Goal: Task Accomplishment & Management: Complete application form

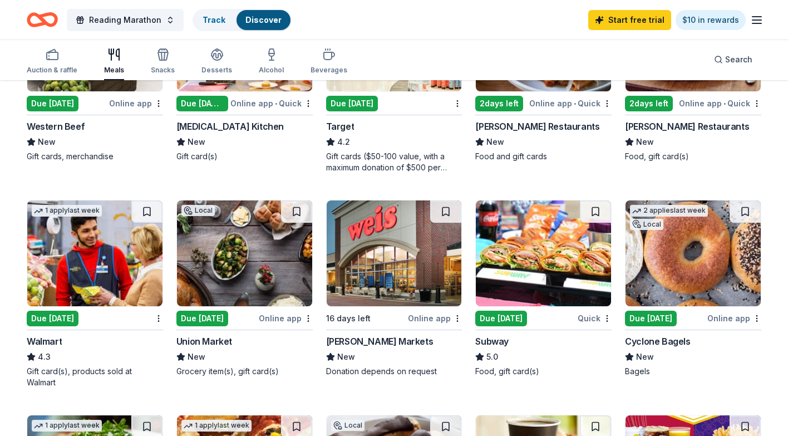
scroll to position [218, 0]
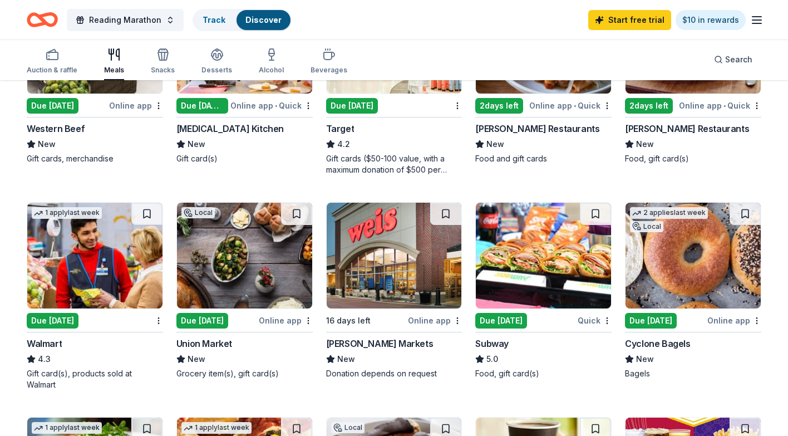
click at [509, 266] on img at bounding box center [543, 256] width 135 height 106
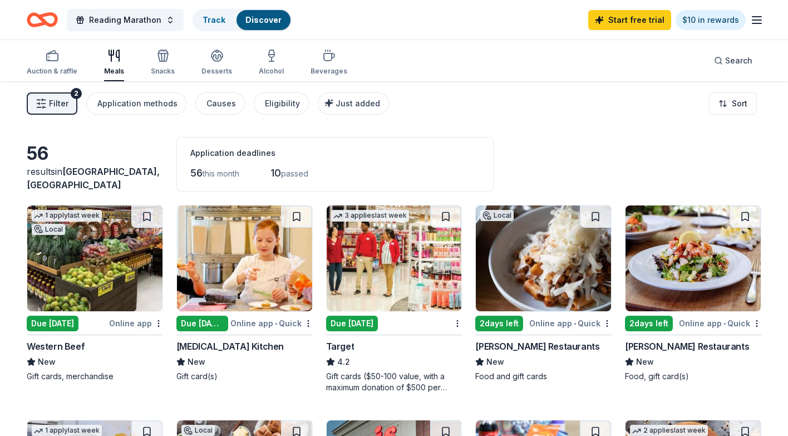
scroll to position [0, 0]
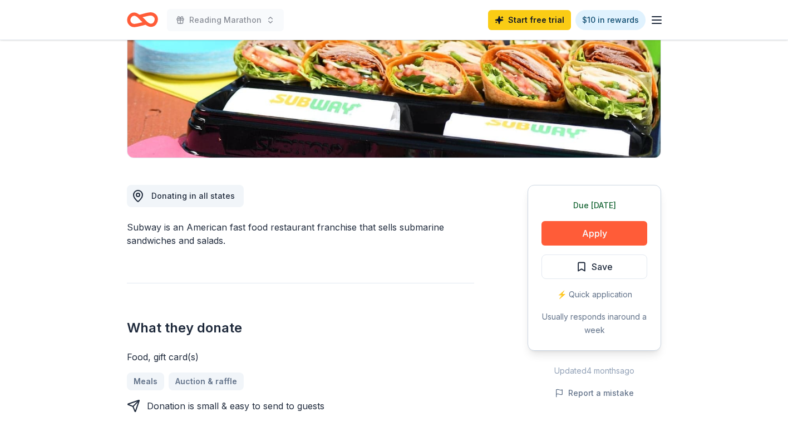
scroll to position [183, 0]
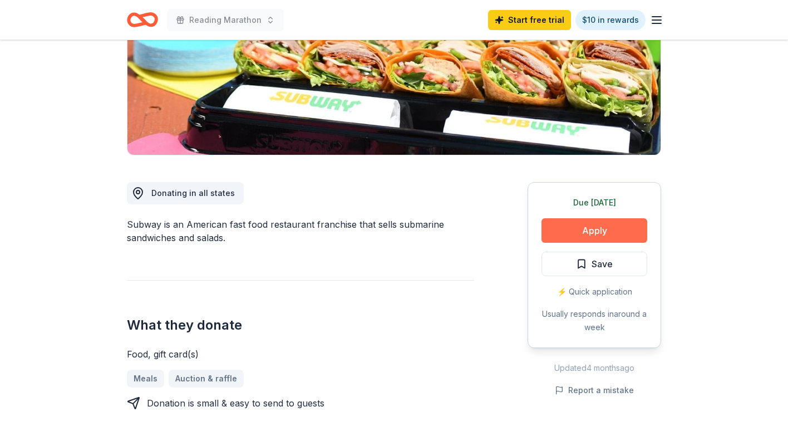
click at [560, 220] on button "Apply" at bounding box center [595, 230] width 106 height 24
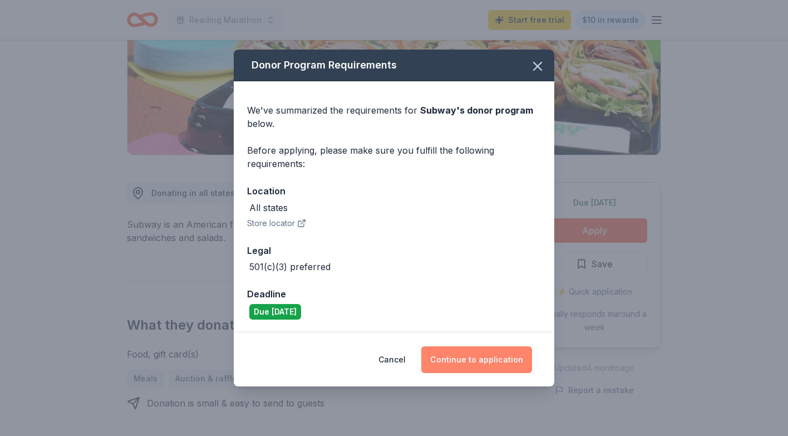
click at [487, 355] on button "Continue to application" at bounding box center [476, 359] width 111 height 27
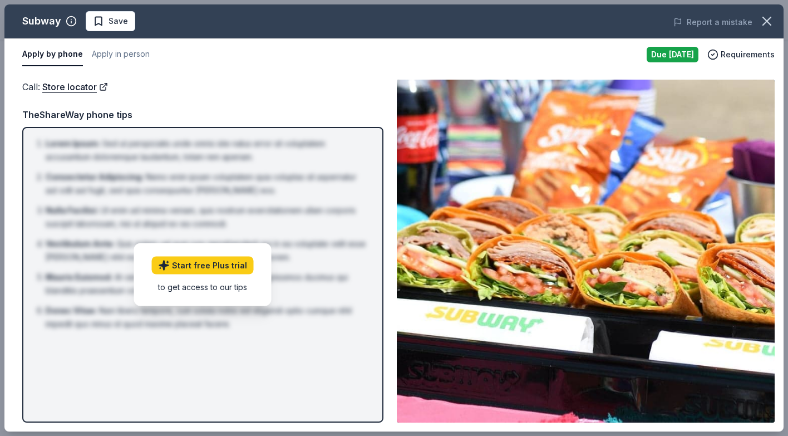
click at [668, 52] on div "Due [DATE]" at bounding box center [673, 55] width 52 height 16
click at [772, 19] on icon "button" at bounding box center [767, 21] width 16 height 16
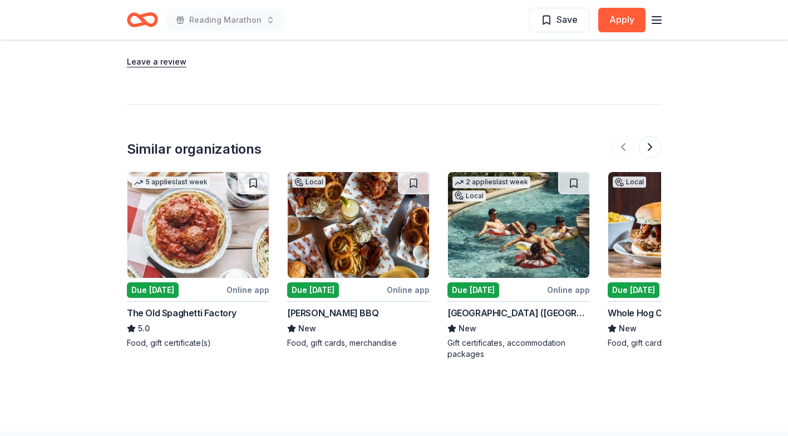
scroll to position [1242, 0]
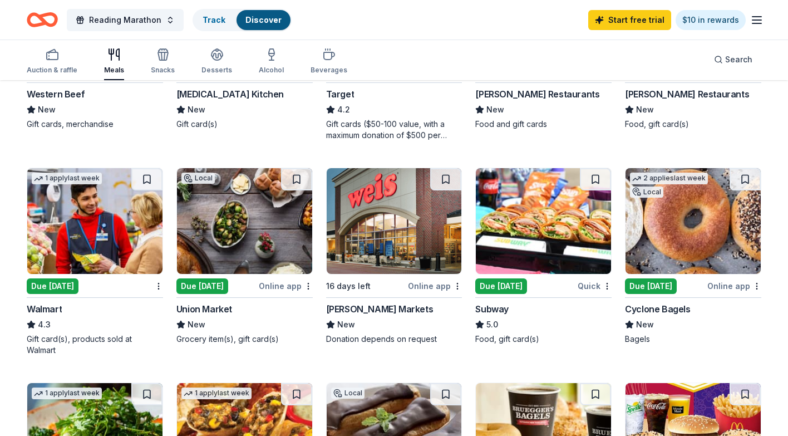
scroll to position [253, 0]
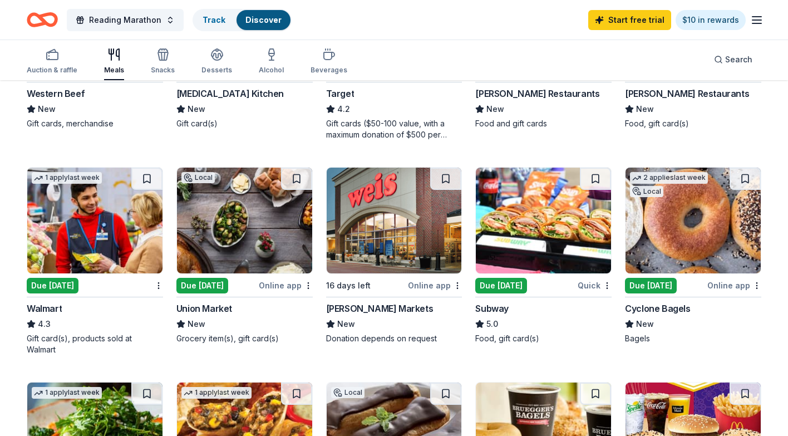
click at [117, 219] on img at bounding box center [94, 221] width 135 height 106
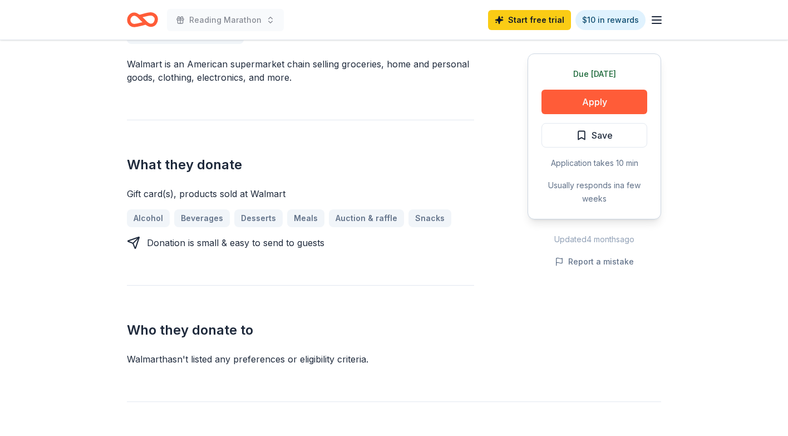
scroll to position [347, 0]
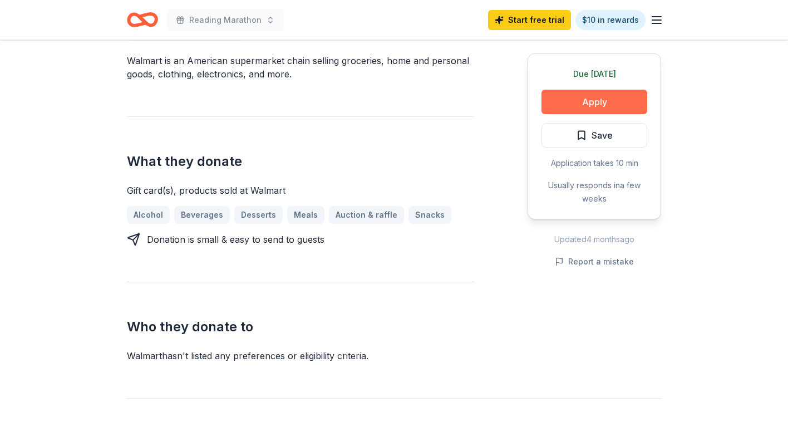
click at [559, 108] on button "Apply" at bounding box center [595, 102] width 106 height 24
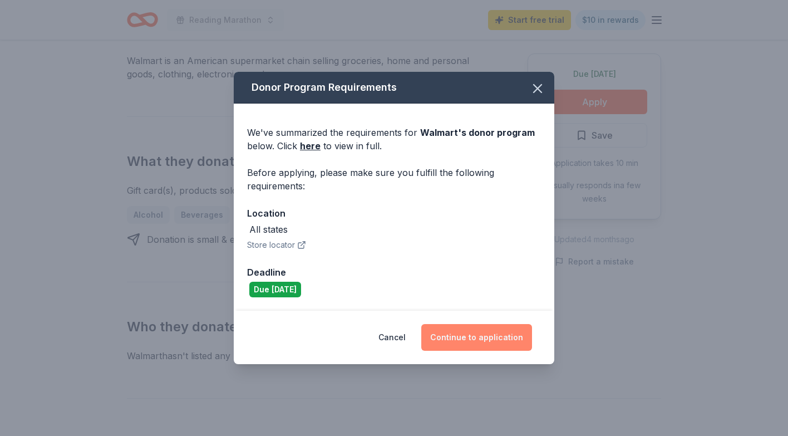
click at [462, 331] on button "Continue to application" at bounding box center [476, 337] width 111 height 27
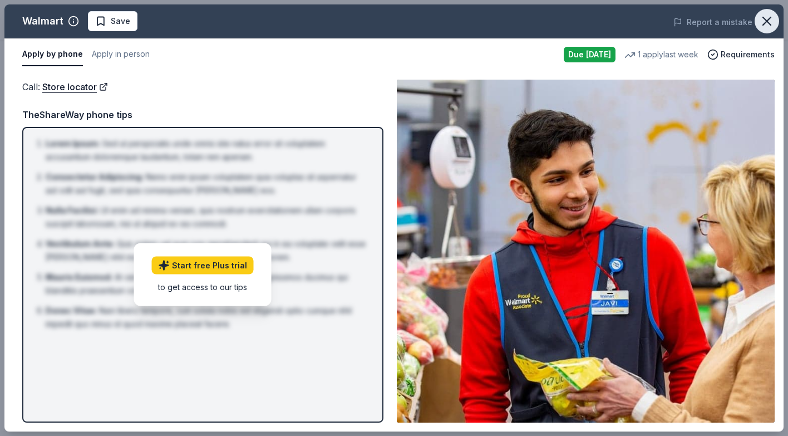
click at [771, 27] on icon "button" at bounding box center [767, 21] width 16 height 16
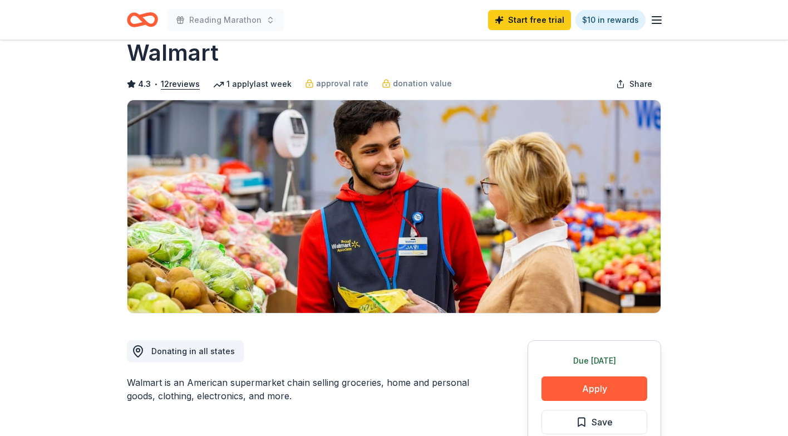
scroll to position [8, 0]
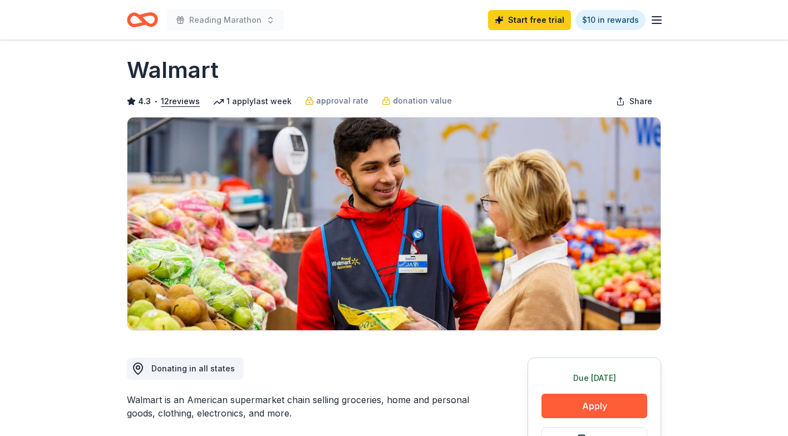
click at [657, 20] on line "button" at bounding box center [657, 20] width 9 height 0
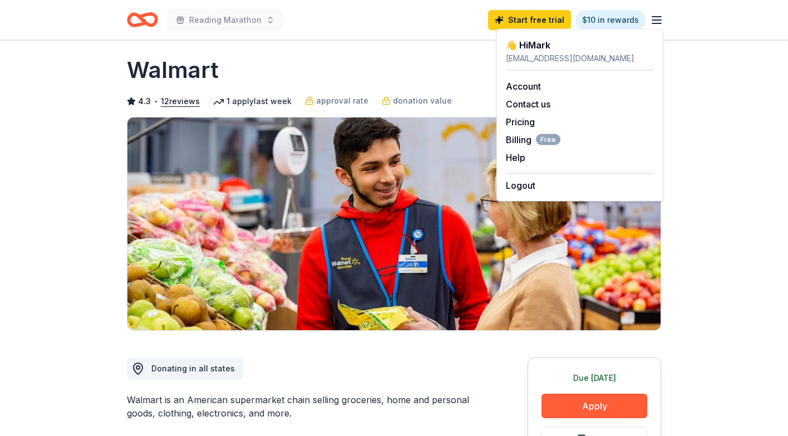
click at [375, 68] on div "Walmart" at bounding box center [394, 70] width 534 height 31
